Goal: Information Seeking & Learning: Learn about a topic

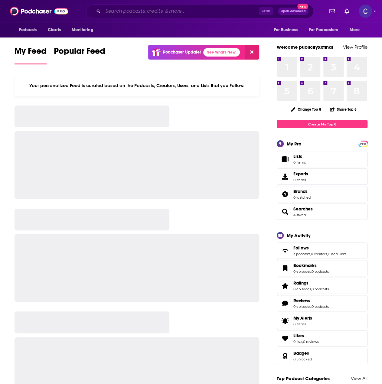
click at [131, 11] on input "Search podcasts, credits, & more..." at bounding box center [181, 11] width 156 height 10
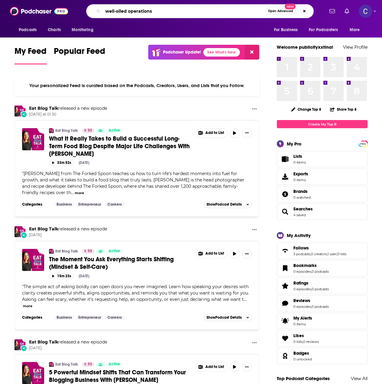
type input "well-oiled operations"
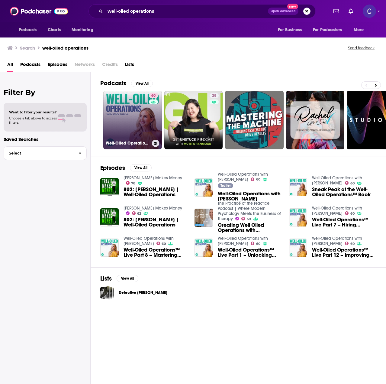
click at [128, 115] on link "60 Well-Oiled Operations with [PERSON_NAME]" at bounding box center [132, 120] width 59 height 59
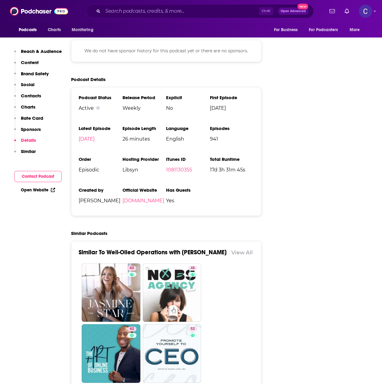
scroll to position [1057, 0]
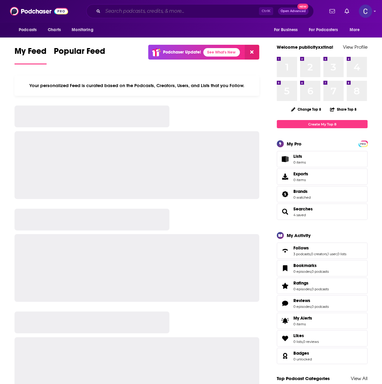
click at [147, 14] on input "Search podcasts, credits, & more..." at bounding box center [181, 11] width 156 height 10
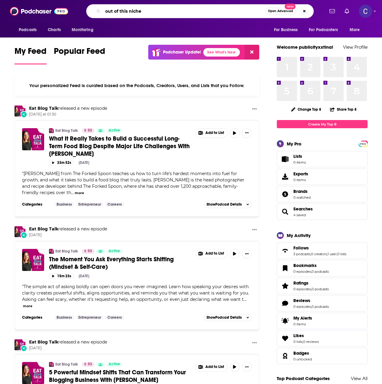
type input "out of this niche"
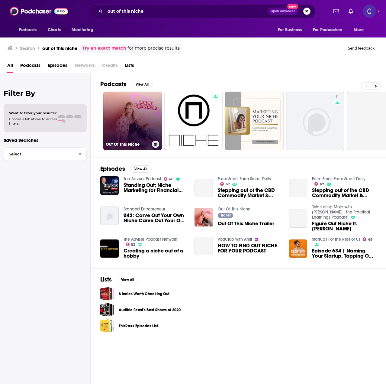
click at [147, 121] on link "Out Of This Niche" at bounding box center [132, 121] width 59 height 59
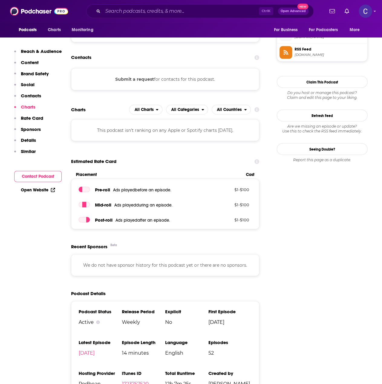
scroll to position [544, 0]
